Goal: Check status: Check status

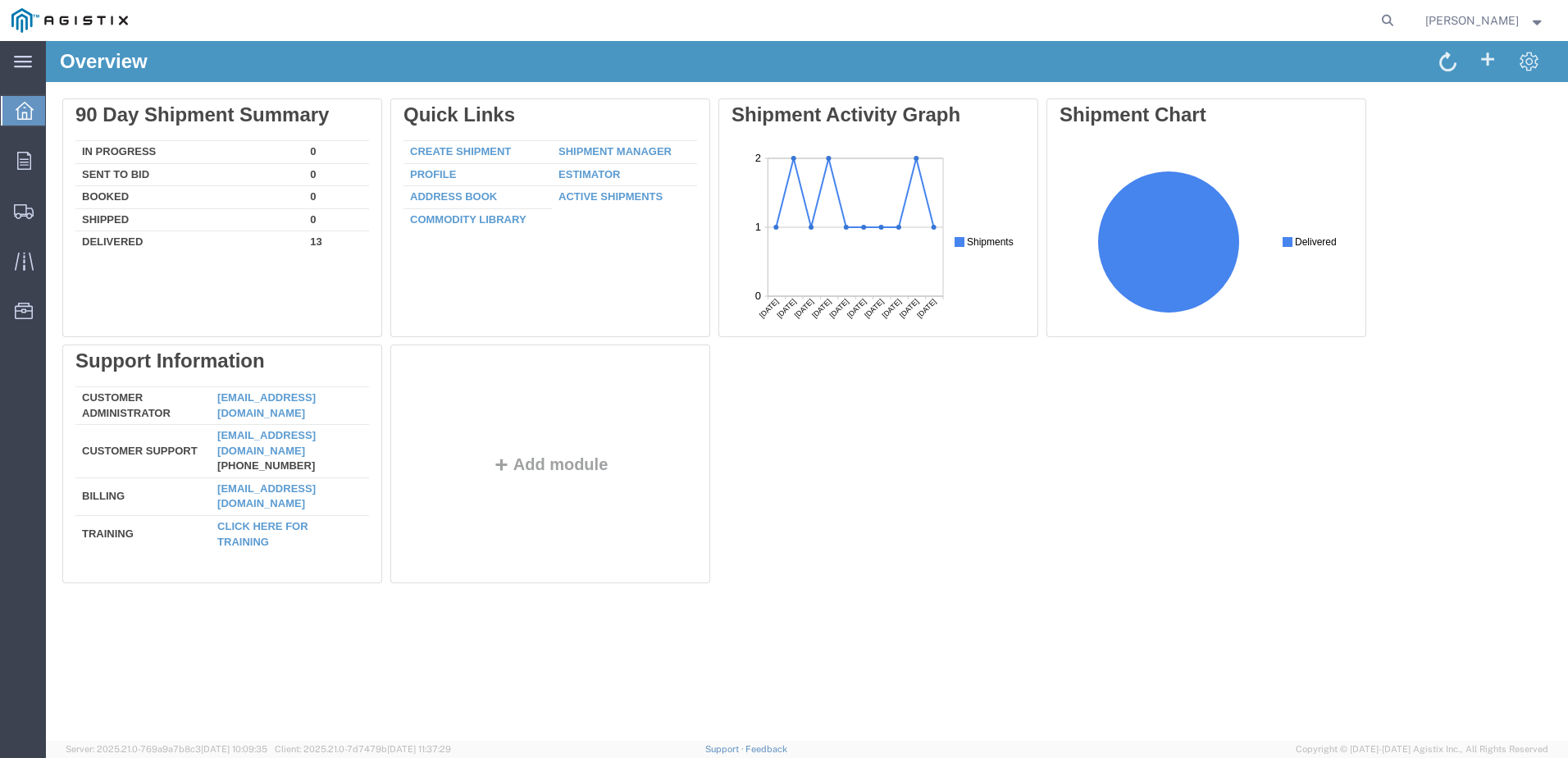
click at [831, 432] on div "Delete 90 Day Shipment Summary In Progress 0 Sent To Bid 0 Booked 0 Shipped 0 D…" at bounding box center [806, 344] width 1489 height 492
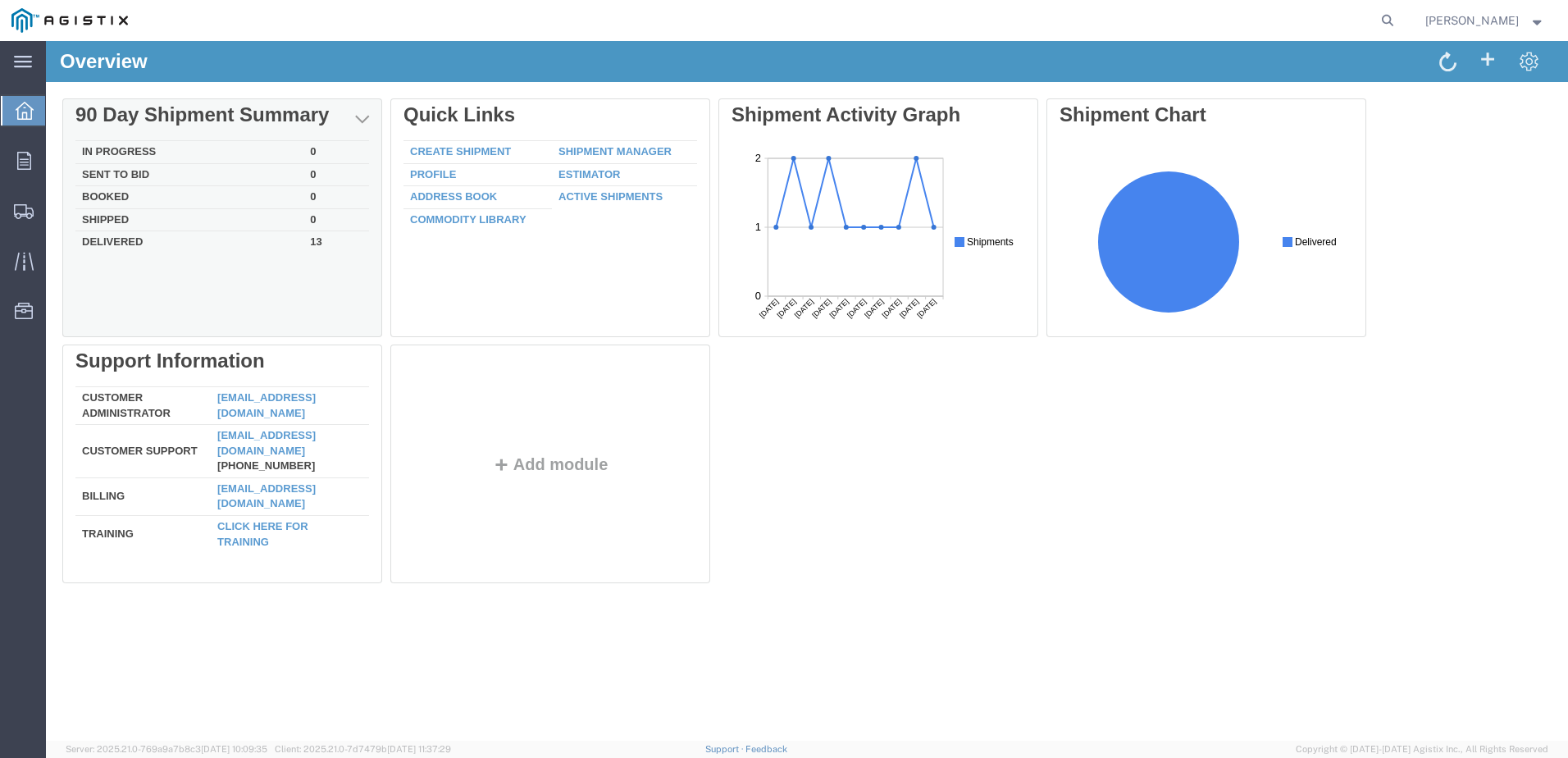
click at [293, 245] on td "Delivered" at bounding box center [189, 240] width 228 height 18
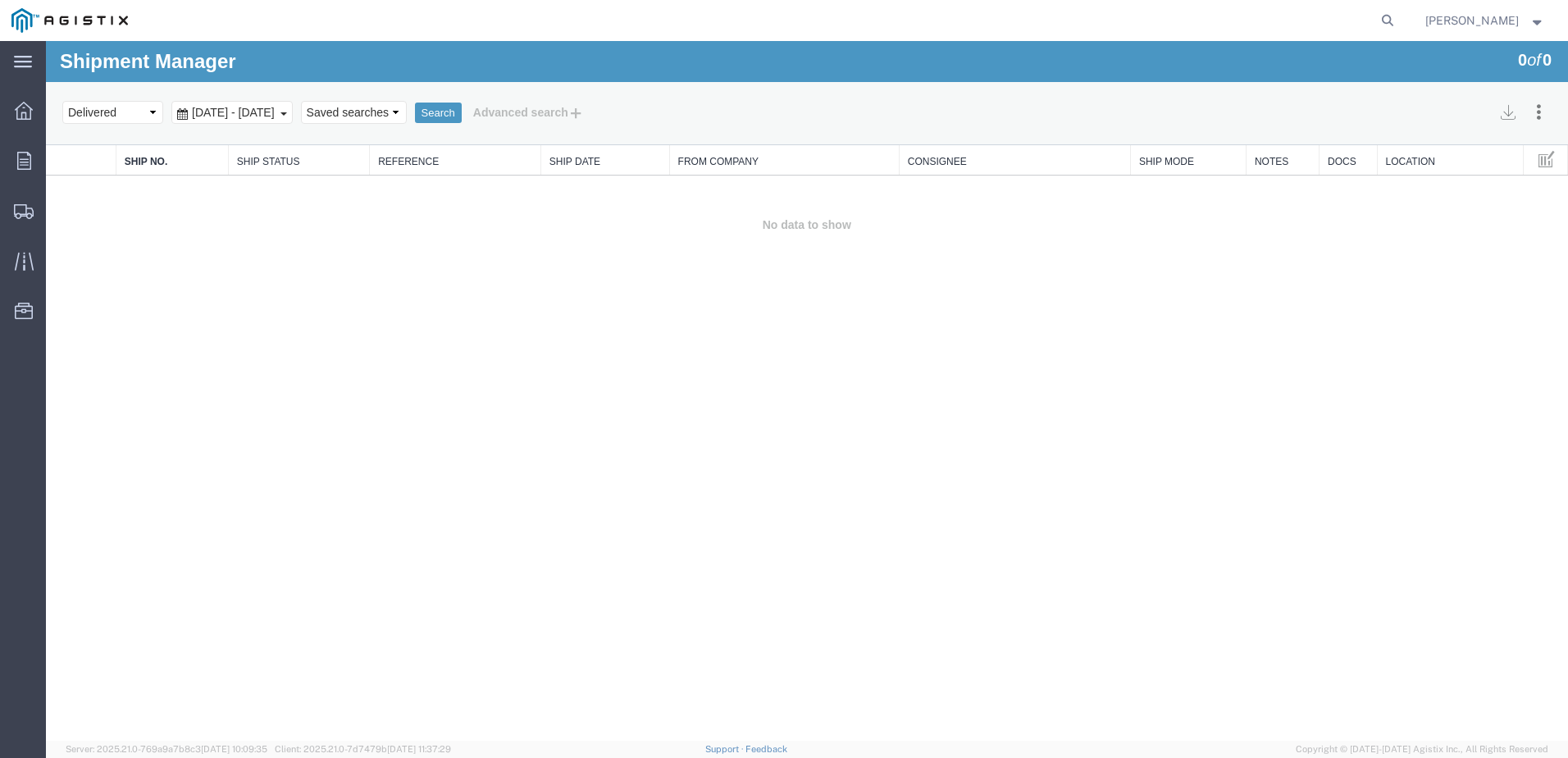
click at [278, 109] on span "[DATE] - [DATE]" at bounding box center [234, 113] width 91 height 14
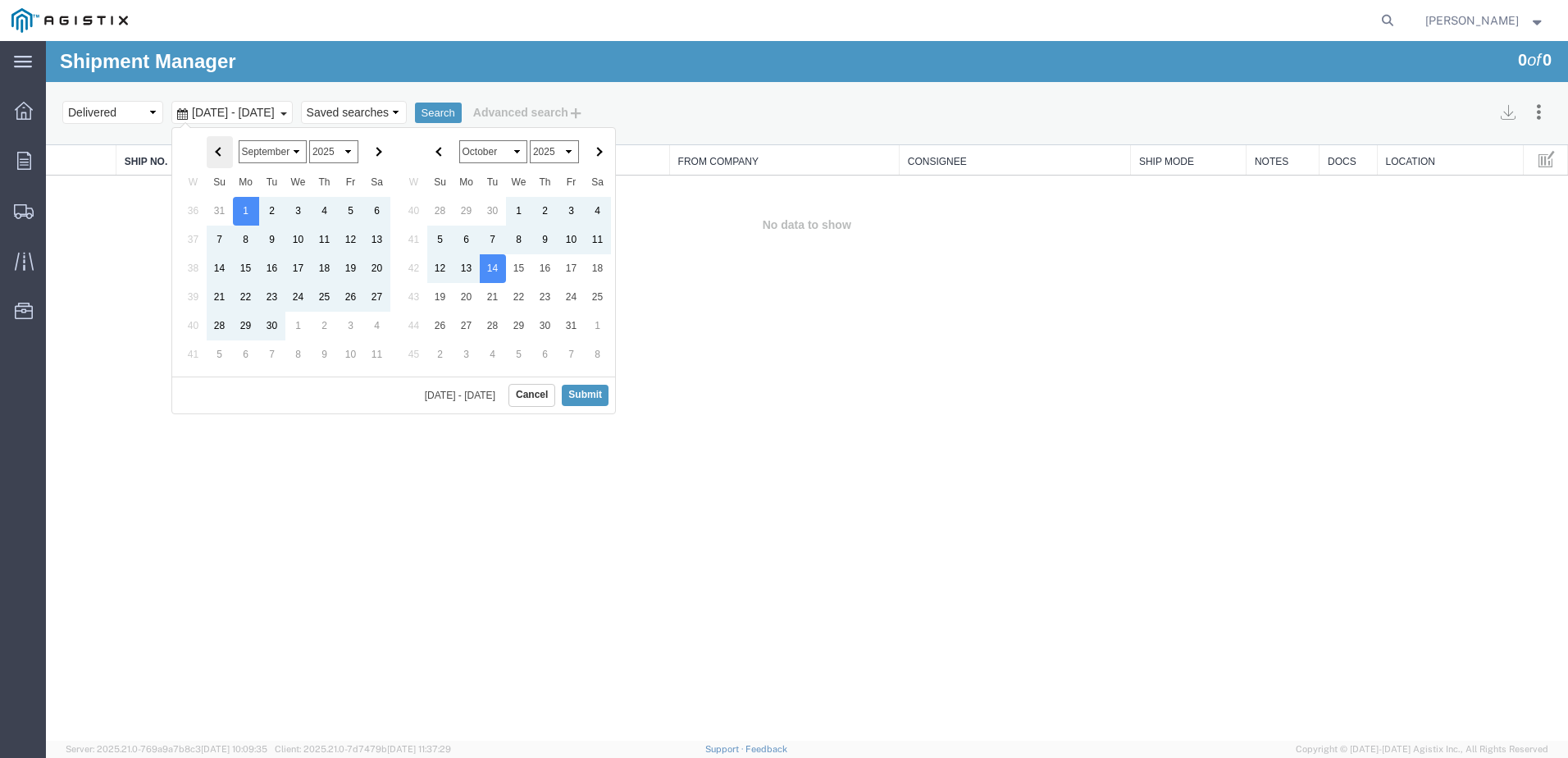
click at [215, 146] on th at bounding box center [219, 151] width 26 height 32
click at [578, 392] on button "Submit" at bounding box center [585, 394] width 47 height 20
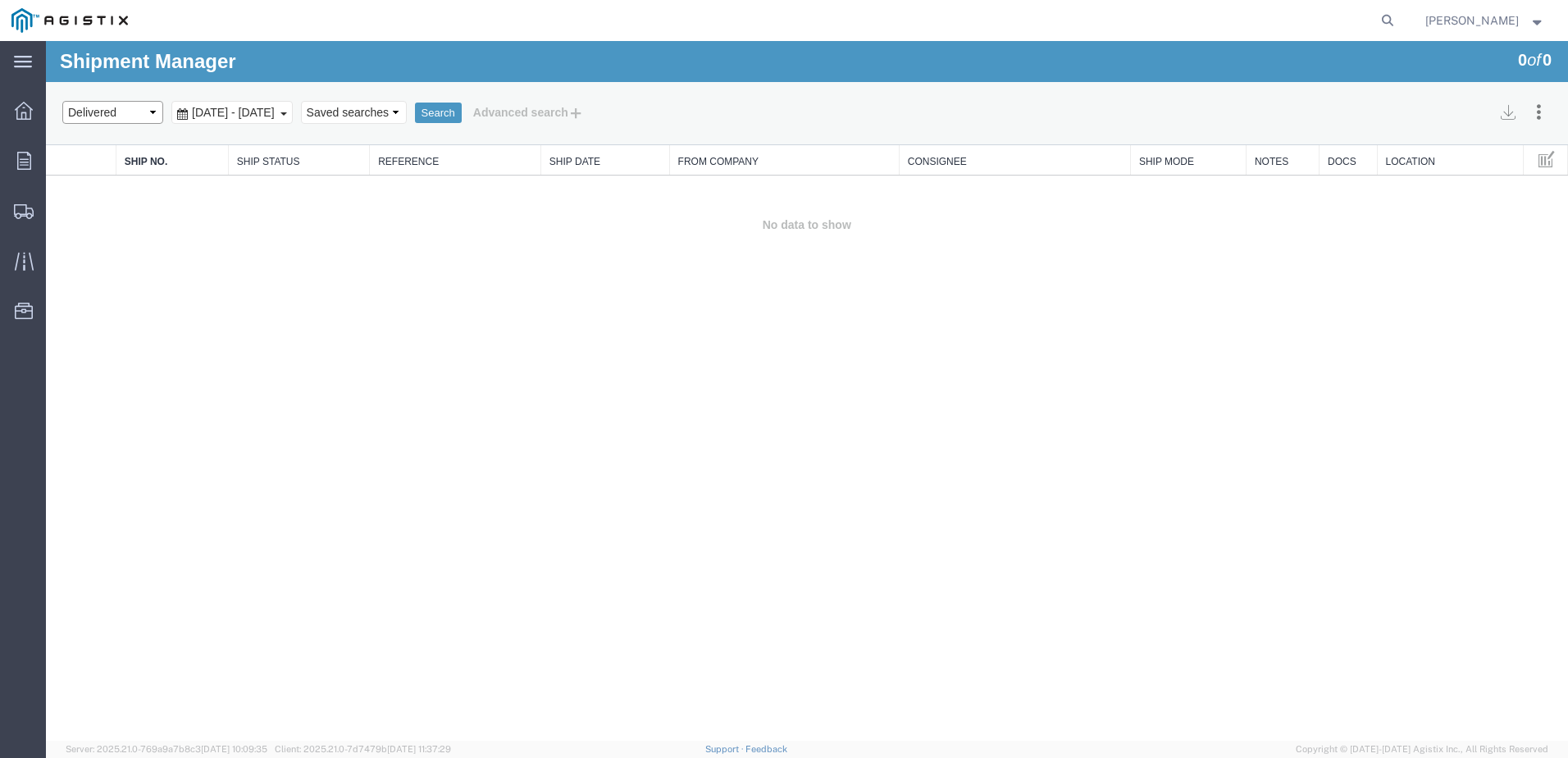
click at [117, 115] on select "Select status Active All Shipments Approved Booked Canceled Delivered Denied Ne…" at bounding box center [113, 113] width 101 height 23
click at [123, 115] on select "Select status Active All Shipments Approved Booked Canceled Delivered Denied Ne…" at bounding box center [113, 113] width 101 height 23
click at [462, 110] on button "Search" at bounding box center [439, 114] width 47 height 21
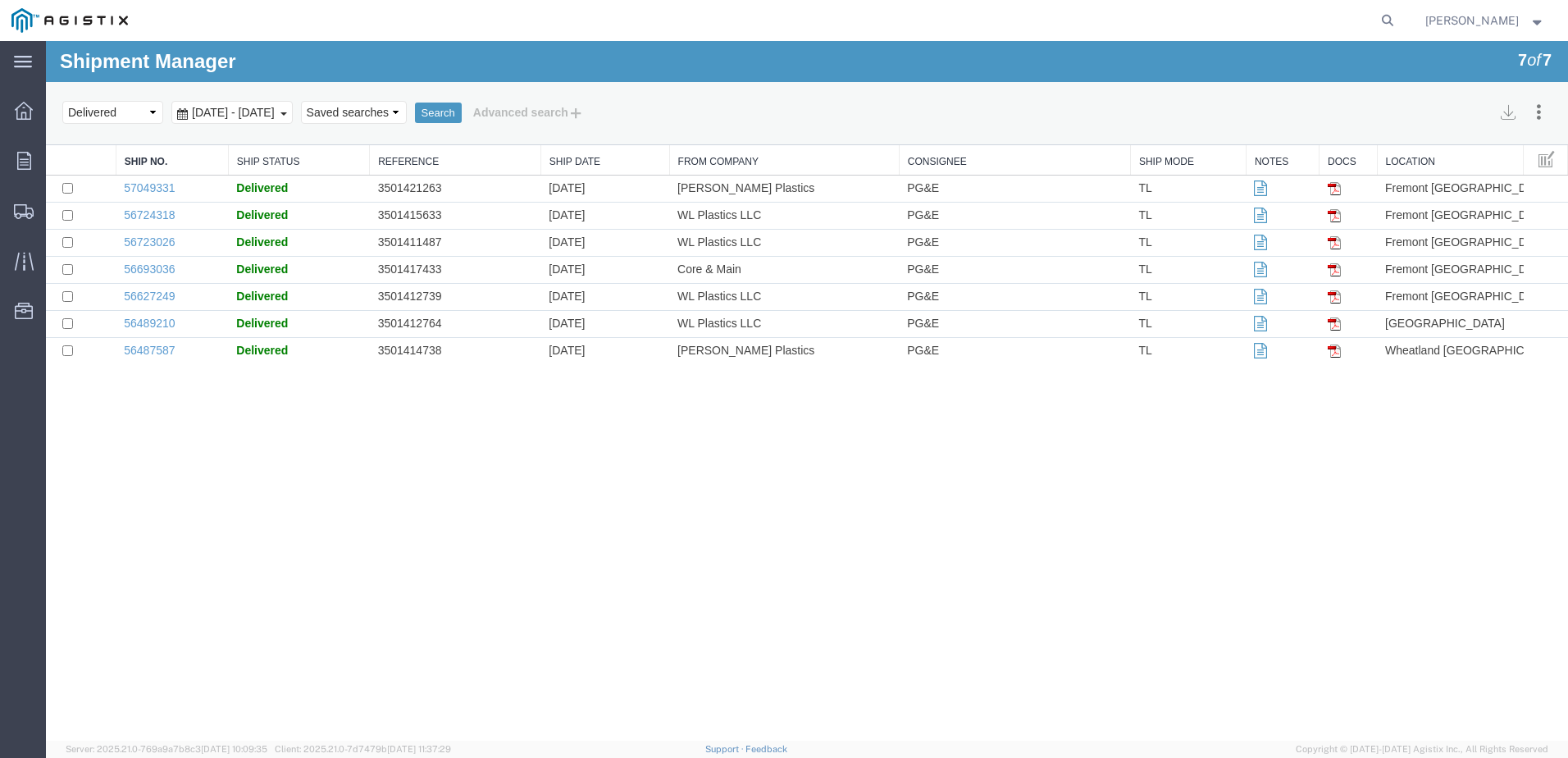
click at [510, 406] on div "Shipment Manager 7 of 7 Search Assign To Batch Processing Cancel Shipments Cons…" at bounding box center [806, 390] width 1522 height 700
click at [508, 434] on div "Shipment Manager 7 of 7 Search Assign To Batch Processing Cancel Shipments Cons…" at bounding box center [806, 390] width 1522 height 700
click at [298, 137] on div "Search Assign To Batch Processing Cancel Shipments Consolidate Shipments Select…" at bounding box center [806, 114] width 1522 height 63
